Goal: Information Seeking & Learning: Learn about a topic

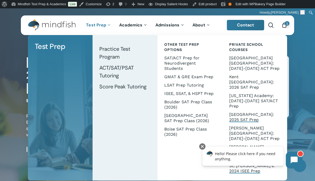
click at [242, 163] on span "St. [PERSON_NAME]’s: 2024 ISEE Prep" at bounding box center [253, 168] width 46 height 10
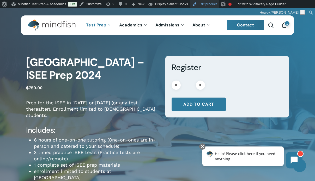
click at [211, 4] on link "Edit product" at bounding box center [204, 4] width 29 height 8
